Goal: Task Accomplishment & Management: Manage account settings

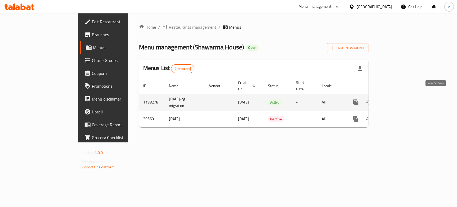
click at [401, 96] on link "enhanced table" at bounding box center [394, 102] width 13 height 13
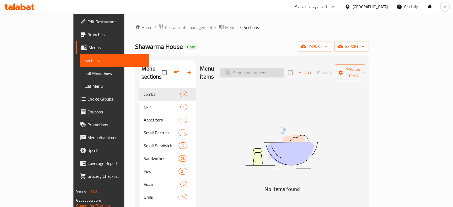
click at [264, 69] on input "search" at bounding box center [251, 72] width 63 height 9
paste input "Meat Shawerma Sandwich"
drag, startPoint x: 291, startPoint y: 68, endPoint x: 339, endPoint y: 67, distance: 47.7
click at [336, 68] on div "Menu items Meat Shawerma Sandwich Add Sort Manage items" at bounding box center [282, 72] width 164 height 25
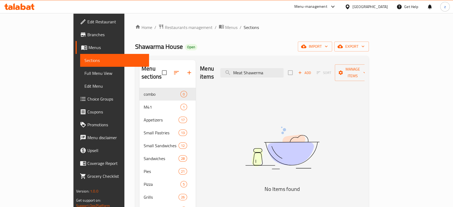
scroll to position [0, 0]
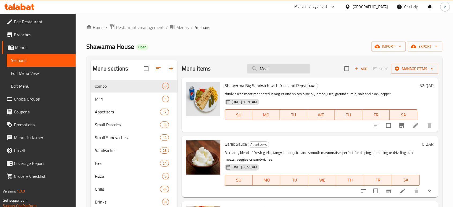
click at [258, 71] on input "Meat" at bounding box center [278, 68] width 63 height 9
click at [268, 69] on input "Meat" at bounding box center [278, 68] width 63 height 9
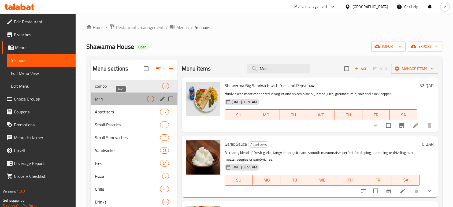
click at [123, 99] on span "M41" at bounding box center [121, 99] width 52 height 6
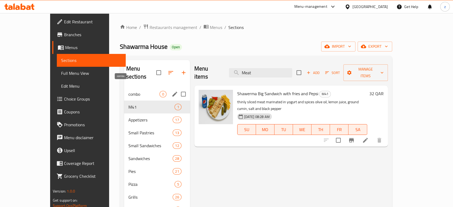
click at [133, 91] on span "combo" at bounding box center [143, 94] width 31 height 6
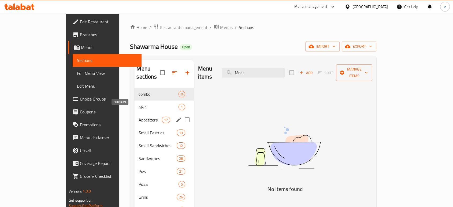
click at [138, 117] on span "Appetizers" at bounding box center [149, 120] width 23 height 6
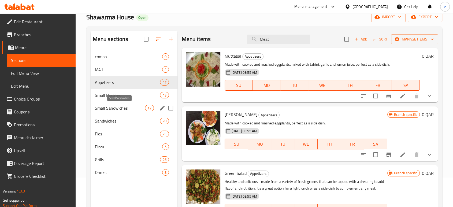
scroll to position [30, 0]
click at [114, 91] on div "Small Pastries 13" at bounding box center [134, 94] width 87 height 13
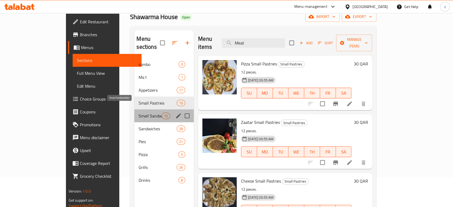
click at [138, 112] on span "Small Sandwiches" at bounding box center [149, 115] width 23 height 6
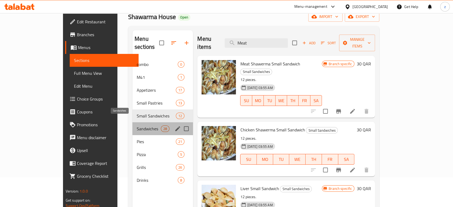
click at [137, 125] on span "Sandwiches" at bounding box center [149, 128] width 24 height 6
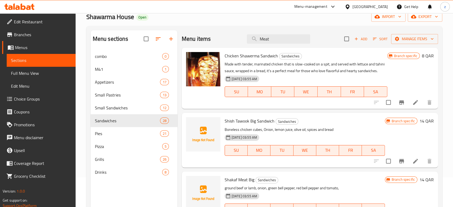
scroll to position [30, 0]
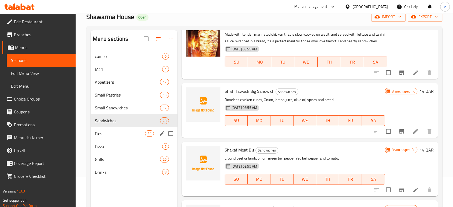
click at [105, 132] on span "Pies" at bounding box center [120, 133] width 50 height 6
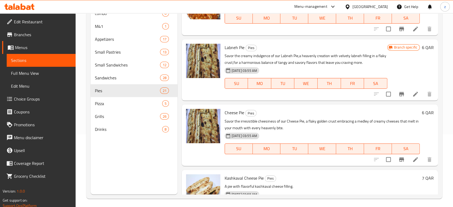
scroll to position [75, 0]
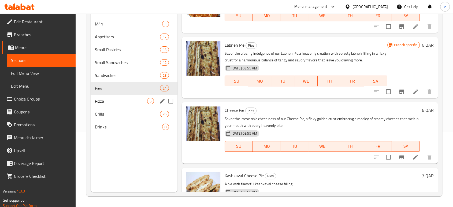
click at [124, 102] on span "Pizza" at bounding box center [121, 101] width 52 height 6
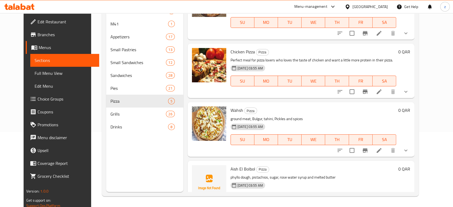
click at [396, 59] on p "Perfect meal for pizza lovers who loves the taste of chicken and want a little …" at bounding box center [313, 60] width 166 height 7
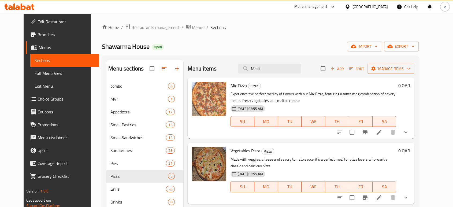
drag, startPoint x: 282, startPoint y: 70, endPoint x: 238, endPoint y: 76, distance: 44.8
click at [238, 76] on div "Menu items Meat Add Sort Manage items" at bounding box center [300, 68] width 227 height 17
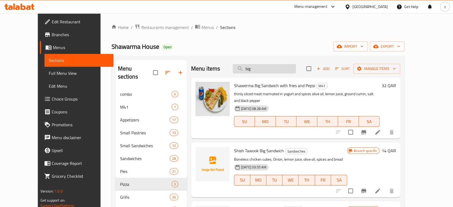
click at [256, 69] on input "big" at bounding box center [263, 68] width 63 height 9
click at [270, 66] on input "big" at bounding box center [263, 68] width 63 height 9
type input "b"
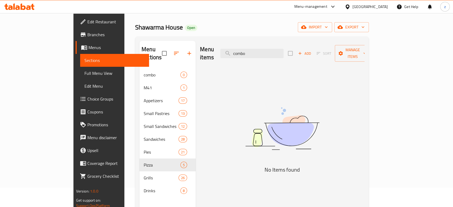
scroll to position [30, 0]
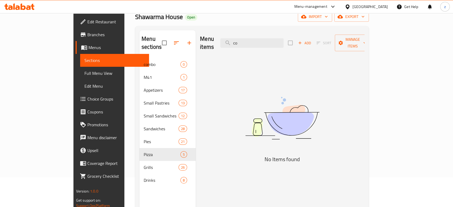
type input "c"
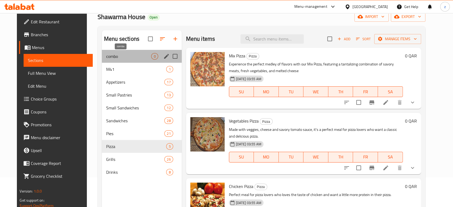
click at [116, 59] on span "combo" at bounding box center [128, 56] width 45 height 6
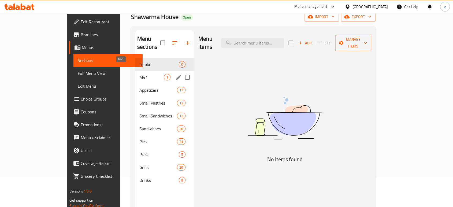
click at [139, 74] on span "M41" at bounding box center [151, 77] width 24 height 6
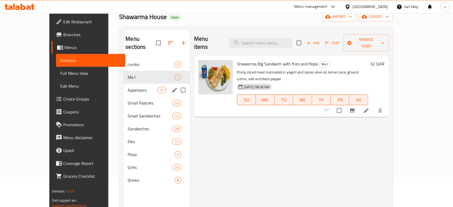
click at [127, 87] on span "Appetizers" at bounding box center [142, 90] width 30 height 6
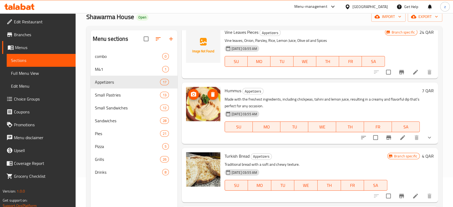
scroll to position [848, 0]
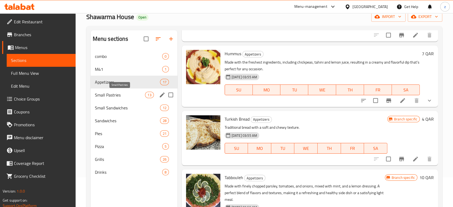
click at [126, 96] on span "Small Pastries" at bounding box center [120, 95] width 50 height 6
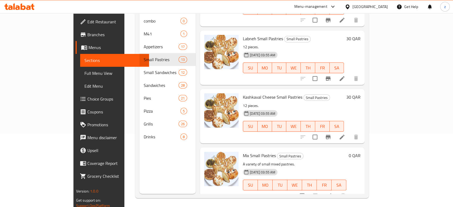
scroll to position [75, 0]
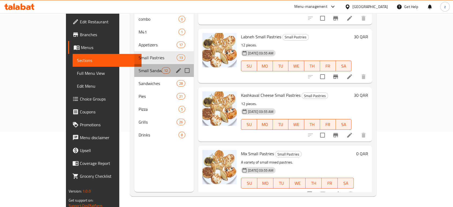
click at [138, 67] on span "Small Sandwiches" at bounding box center [149, 70] width 23 height 6
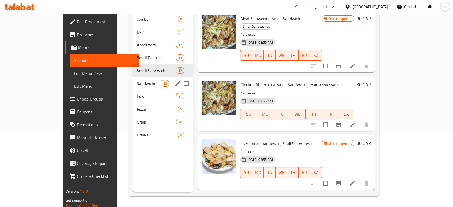
click at [137, 80] on span "Sandwiches" at bounding box center [149, 83] width 24 height 6
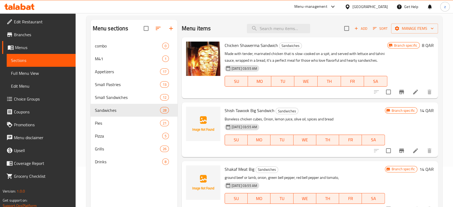
scroll to position [75, 0]
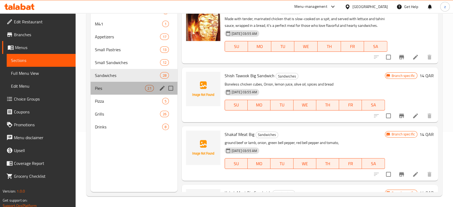
click at [114, 84] on div "Pies 21" at bounding box center [134, 88] width 87 height 13
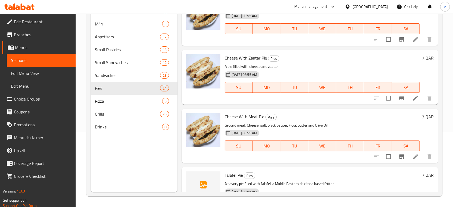
scroll to position [565, 0]
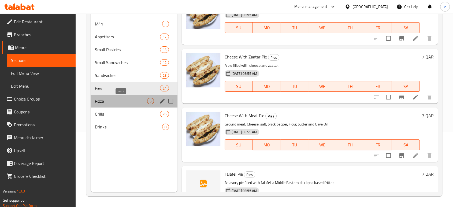
click at [109, 99] on span "Pizza" at bounding box center [121, 101] width 52 height 6
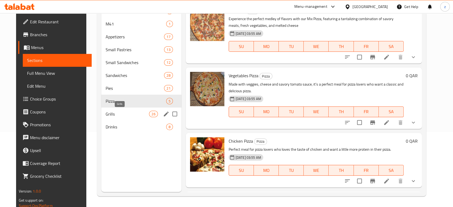
click at [117, 111] on span "Grills" at bounding box center [128, 114] width 44 height 6
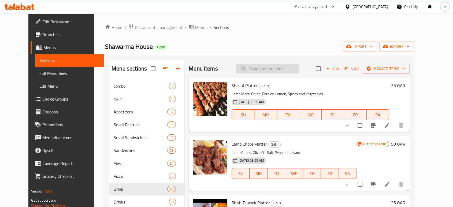
click at [288, 71] on input "search" at bounding box center [267, 68] width 63 height 9
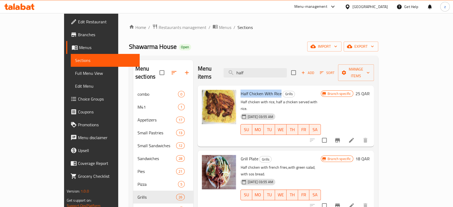
drag, startPoint x: 223, startPoint y: 85, endPoint x: 264, endPoint y: 86, distance: 41.3
click at [264, 88] on div "Half Chicken With Rice Grills Half chicken with rice, half a chicken served wit…" at bounding box center [280, 116] width 85 height 57
copy span "Half Chicken With Rice"
drag, startPoint x: 226, startPoint y: 143, endPoint x: 237, endPoint y: 143, distance: 11.5
click at [240, 155] on span "Grill Plate" at bounding box center [249, 159] width 18 height 8
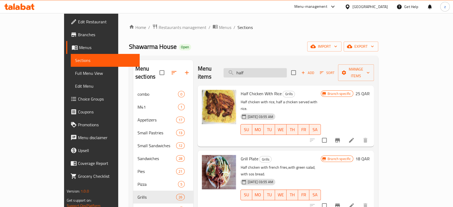
drag, startPoint x: 268, startPoint y: 67, endPoint x: 251, endPoint y: 69, distance: 17.2
click at [251, 69] on input "half" at bounding box center [254, 72] width 63 height 9
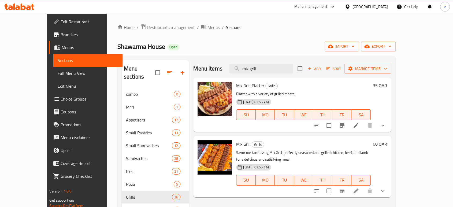
type input "mix grill"
drag, startPoint x: 225, startPoint y: 85, endPoint x: 249, endPoint y: 94, distance: 26.3
click at [244, 84] on div "Mix Grill Platter Grills Platter with a variety of grilled meats. [DATE] 03:55 …" at bounding box center [303, 105] width 138 height 50
drag, startPoint x: 224, startPoint y: 145, endPoint x: 239, endPoint y: 143, distance: 15.4
click at [239, 143] on div "Mix Grill Grills Savor our tantalizing Mix Grill, perfectly seasoned and grille…" at bounding box center [303, 166] width 138 height 57
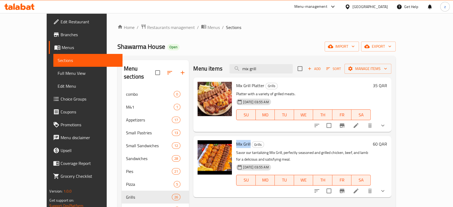
copy span "Mix Grill"
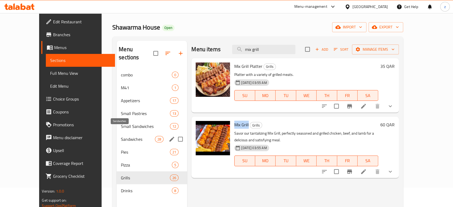
scroll to position [30, 0]
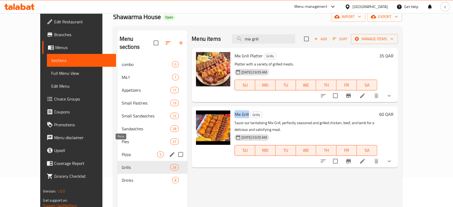
click at [122, 151] on span "Pizza" at bounding box center [139, 154] width 35 height 6
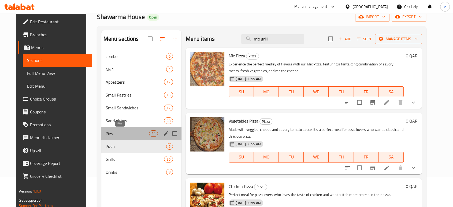
click at [113, 136] on span "Pies" at bounding box center [128, 133] width 44 height 6
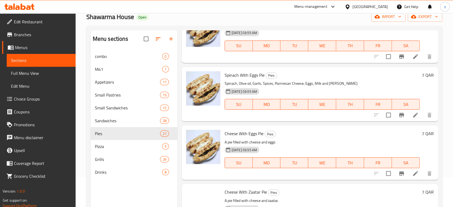
scroll to position [476, 0]
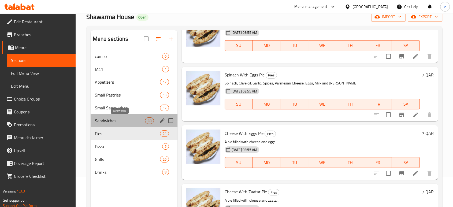
click at [122, 121] on span "Sandwiches" at bounding box center [120, 120] width 50 height 6
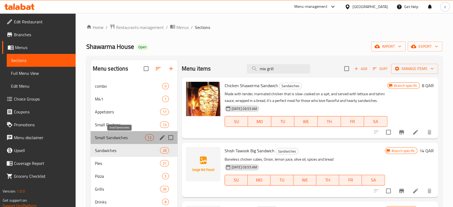
click at [120, 136] on span "Small Sandwiches" at bounding box center [120, 137] width 50 height 6
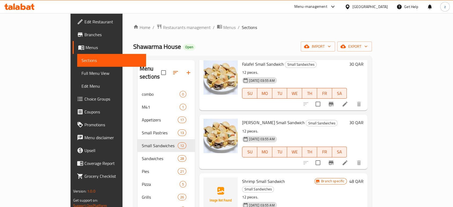
scroll to position [506, 0]
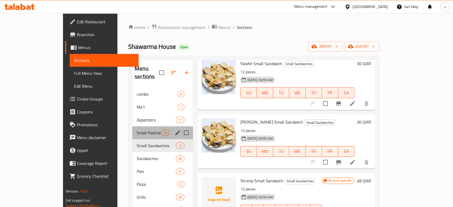
click at [132, 126] on div "Small Pastries 13" at bounding box center [162, 132] width 61 height 13
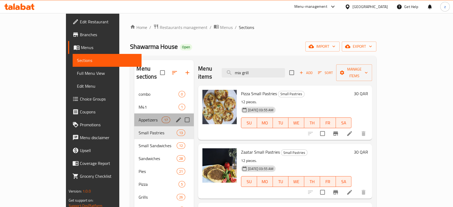
click at [134, 117] on div "Appetizers 17" at bounding box center [163, 119] width 59 height 13
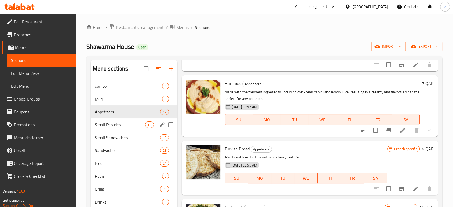
click at [120, 127] on span "Small Pastries" at bounding box center [120, 124] width 50 height 6
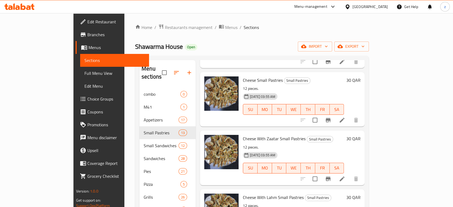
scroll to position [121, 0]
